Goal: Task Accomplishment & Management: Manage account settings

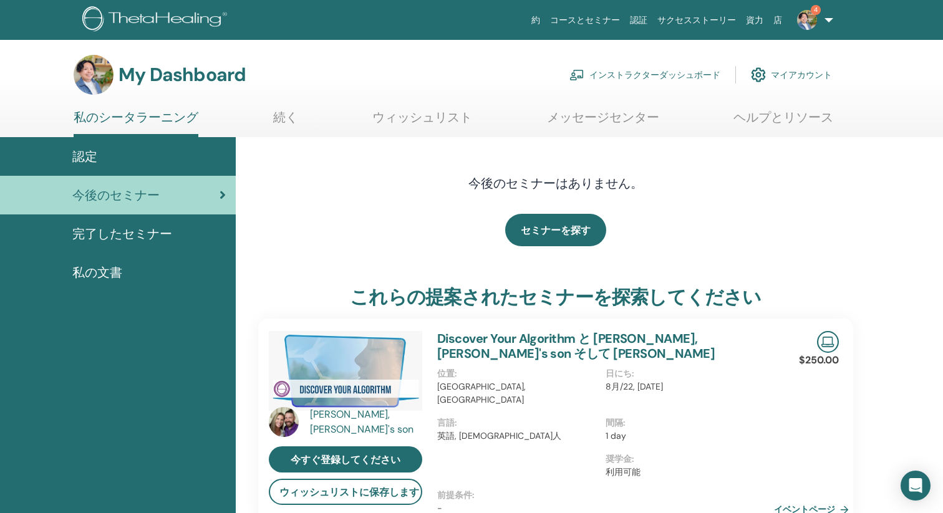
click at [626, 75] on link "インストラクターダッシュボード" at bounding box center [644, 74] width 151 height 27
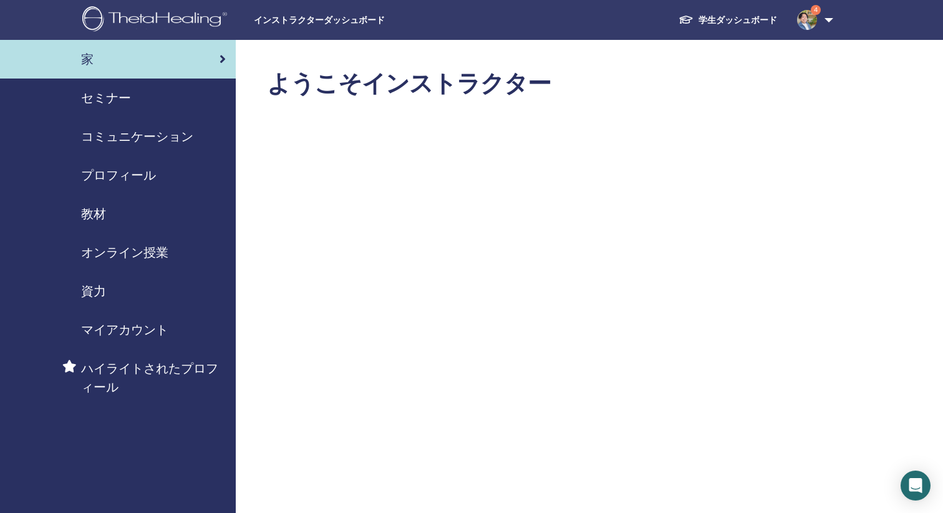
click at [122, 95] on span "セミナー" at bounding box center [106, 98] width 50 height 19
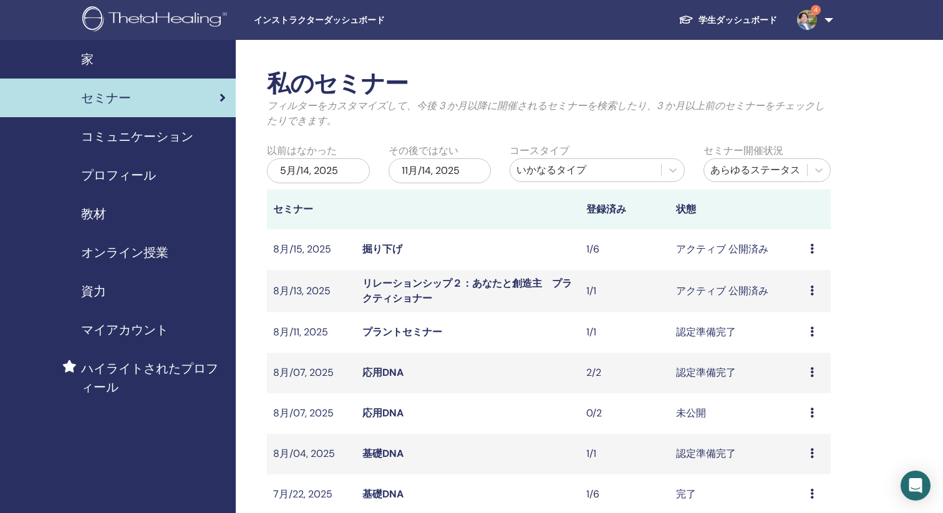
click at [381, 284] on link "リレーションシップ２：あなたと創造主　プラクティショナー" at bounding box center [466, 291] width 209 height 28
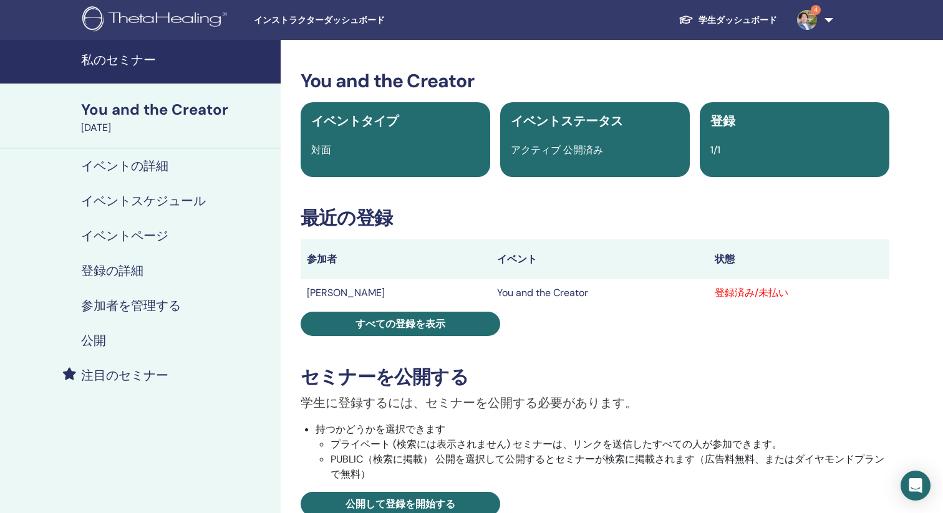
click at [132, 298] on h4 "参加者を管理する" at bounding box center [131, 305] width 100 height 15
